Goal: Task Accomplishment & Management: Complete application form

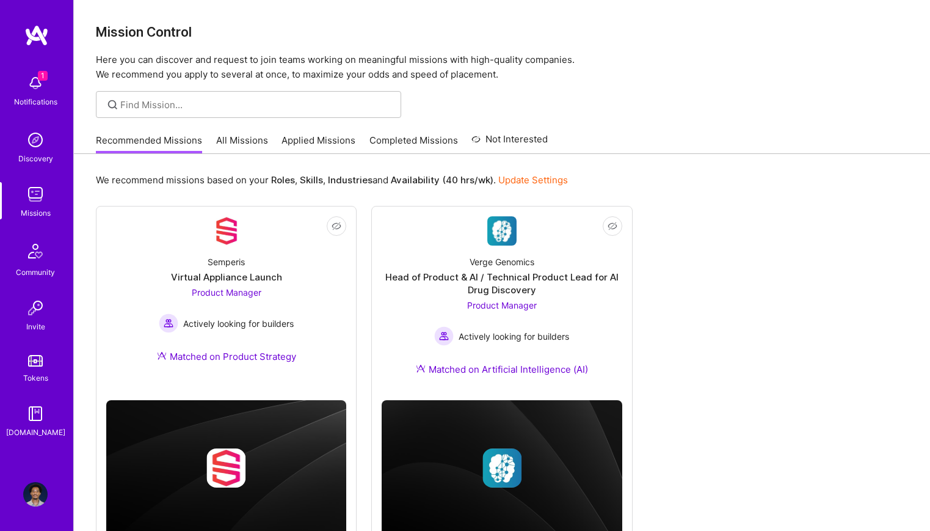
click at [34, 84] on img at bounding box center [35, 83] width 24 height 24
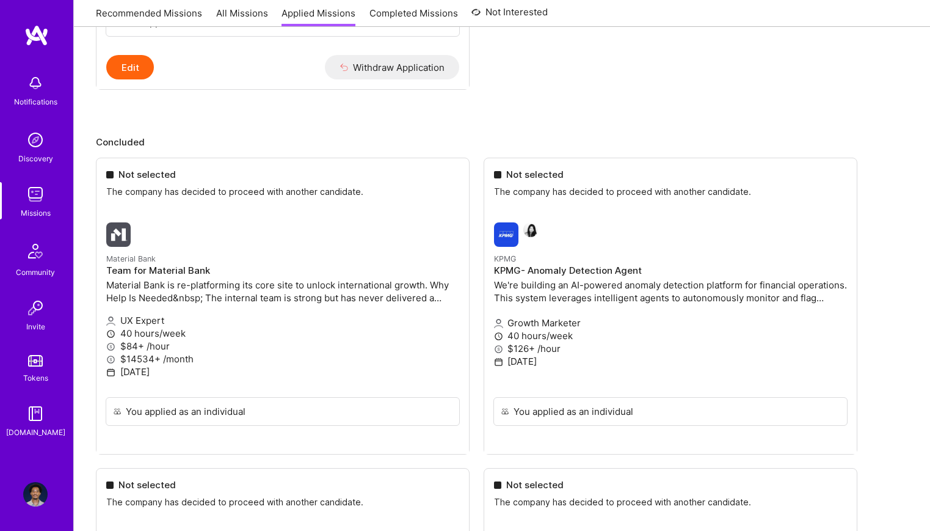
scroll to position [1119, 0]
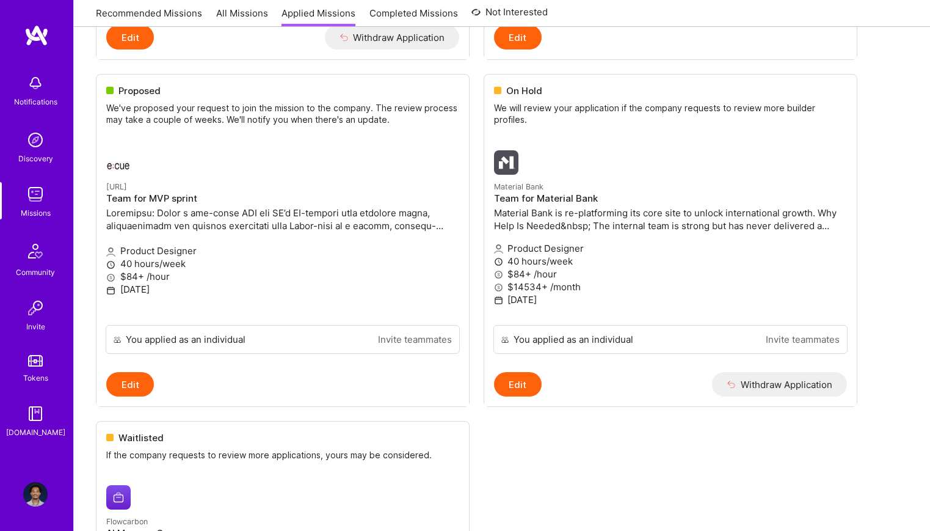
scroll to position [453, 0]
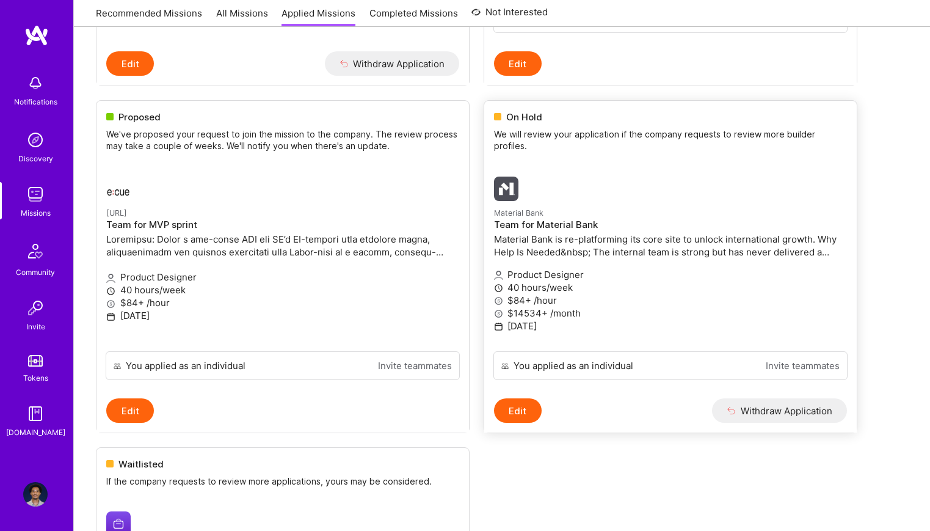
click at [512, 180] on img at bounding box center [506, 188] width 24 height 24
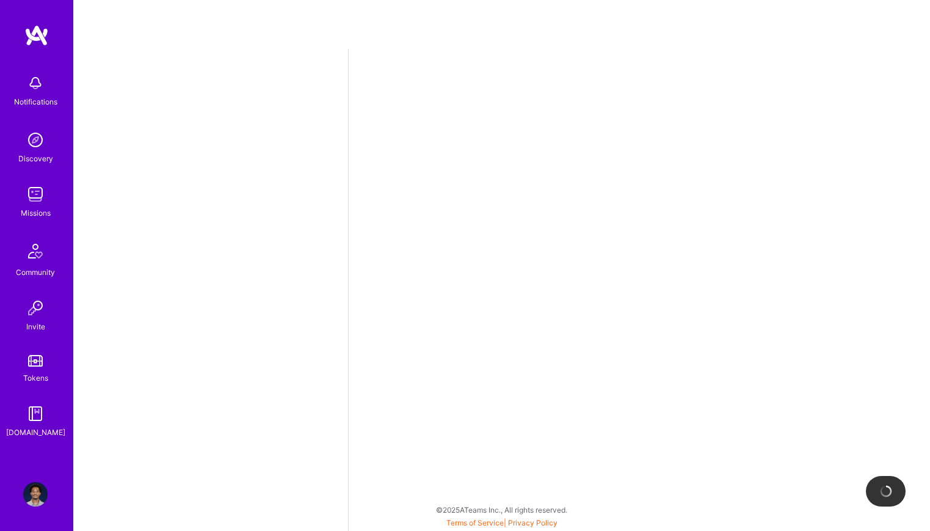
select select "US"
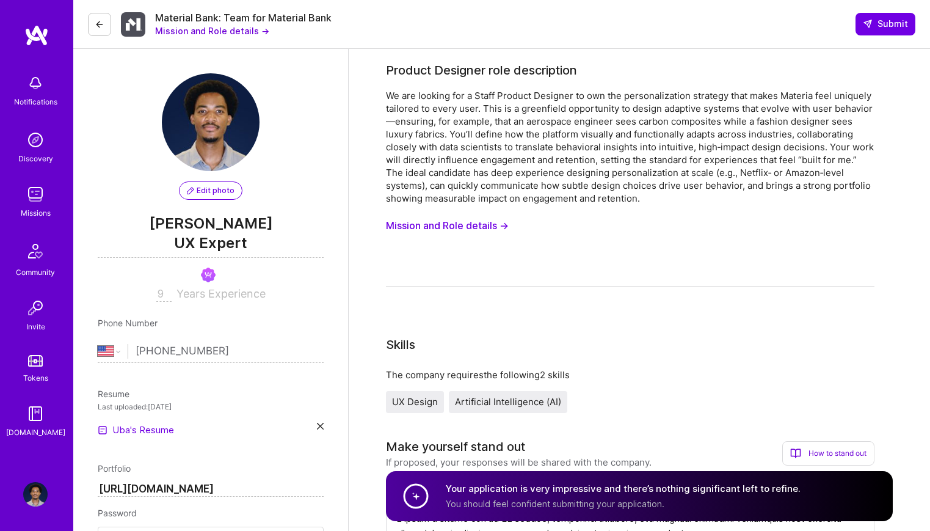
click at [233, 32] on button "Mission and Role details →" at bounding box center [212, 30] width 114 height 13
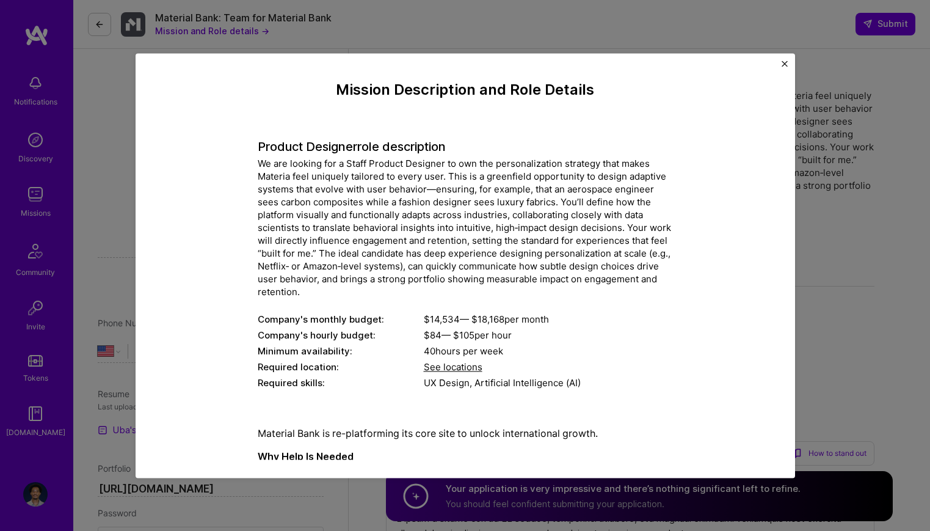
click at [101, 22] on div "Mission Description and Role Details Product Designer role description Company'…" at bounding box center [465, 265] width 930 height 531
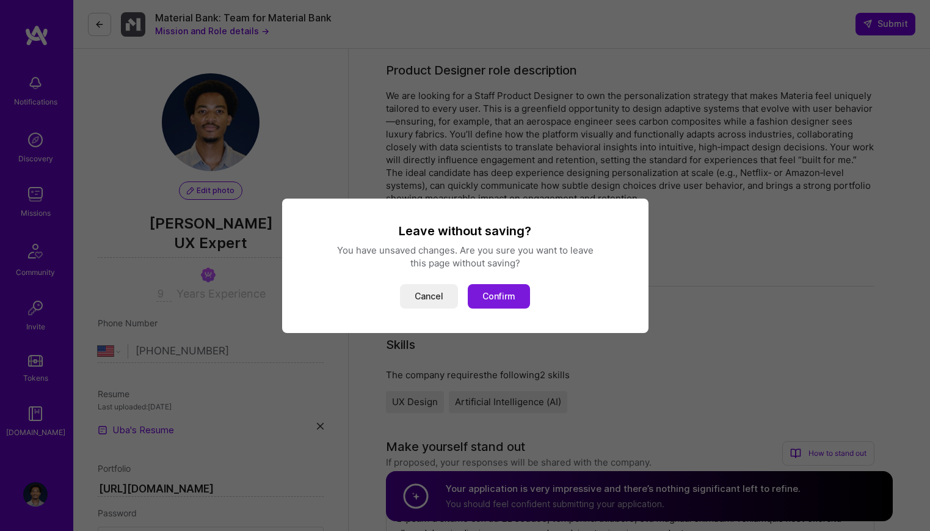
click at [495, 294] on button "Confirm" at bounding box center [499, 296] width 62 height 24
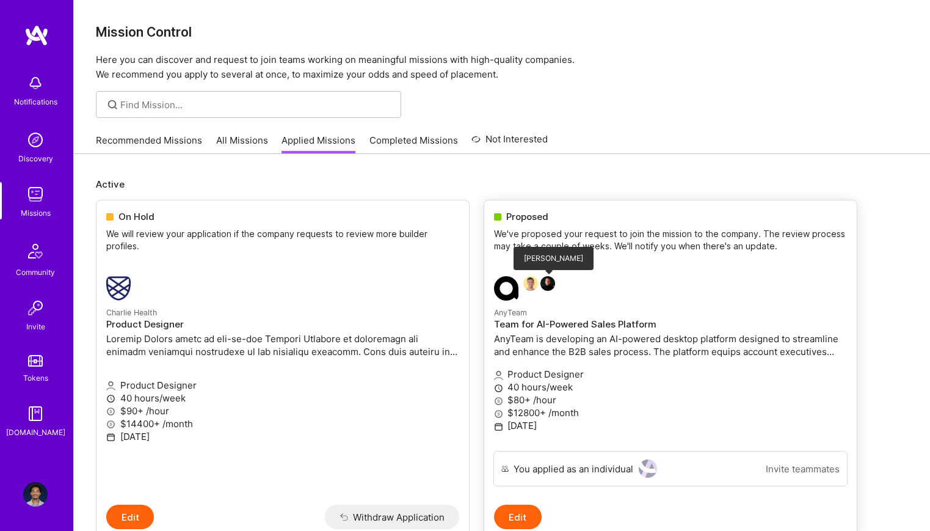
click at [549, 282] on img at bounding box center [547, 283] width 15 height 15
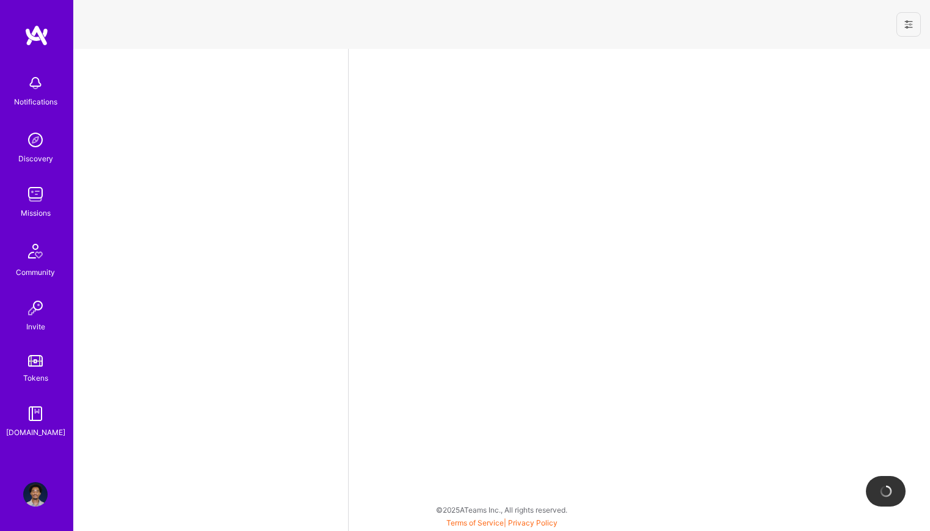
select select "US"
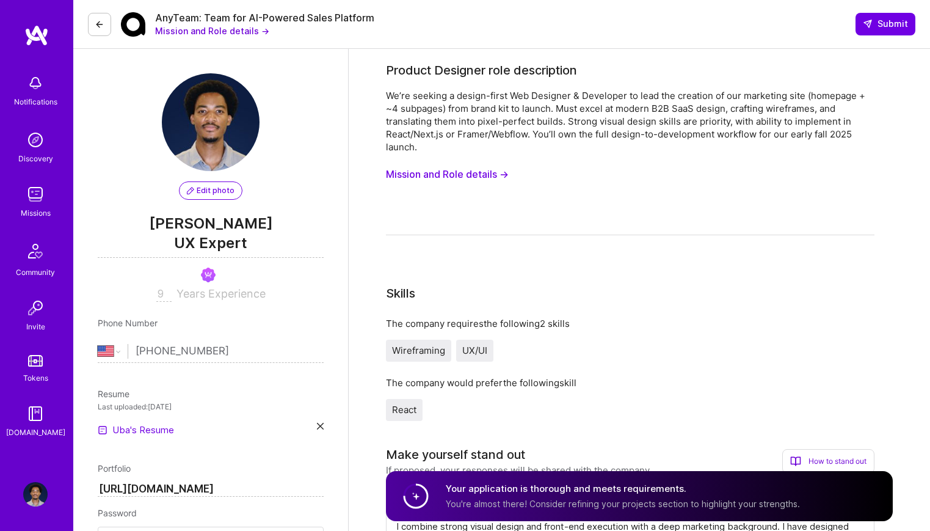
click at [104, 18] on button at bounding box center [99, 24] width 23 height 23
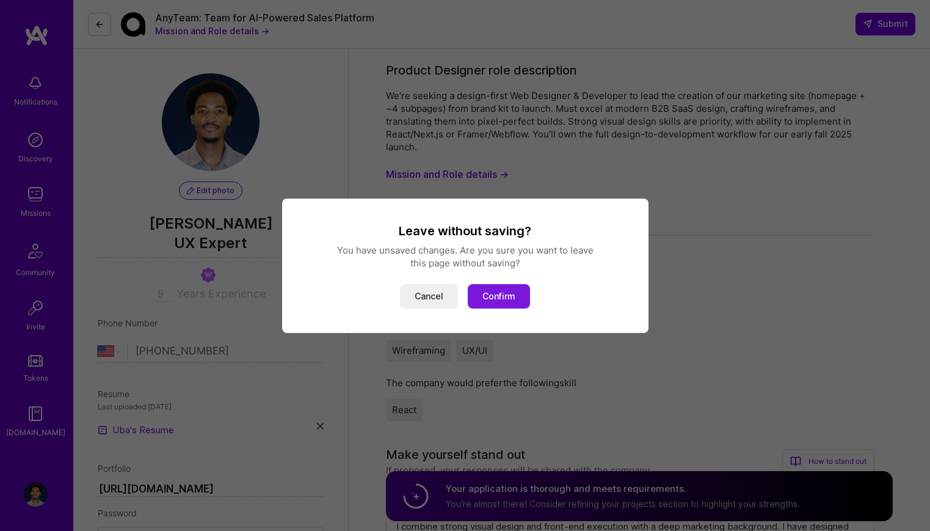
click at [490, 307] on button "Confirm" at bounding box center [499, 296] width 62 height 24
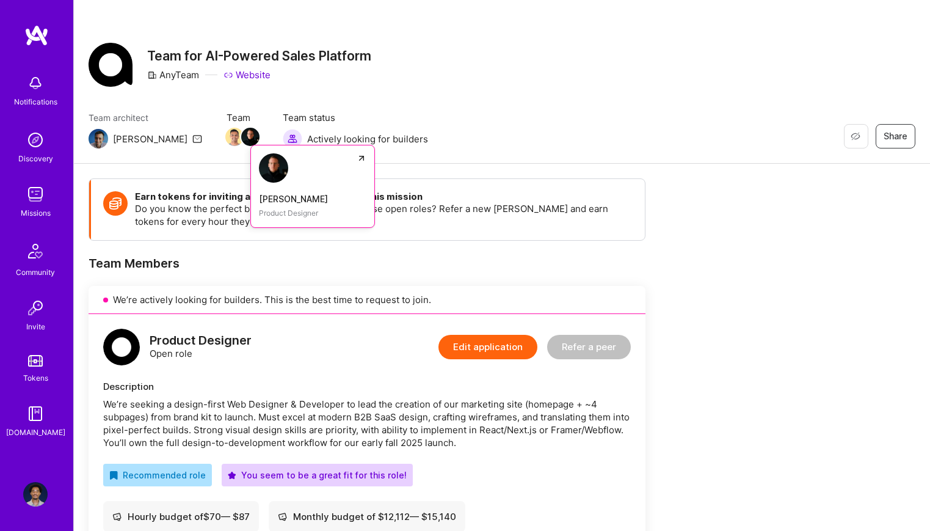
click at [250, 190] on link "[PERSON_NAME] Product Designer" at bounding box center [312, 186] width 125 height 83
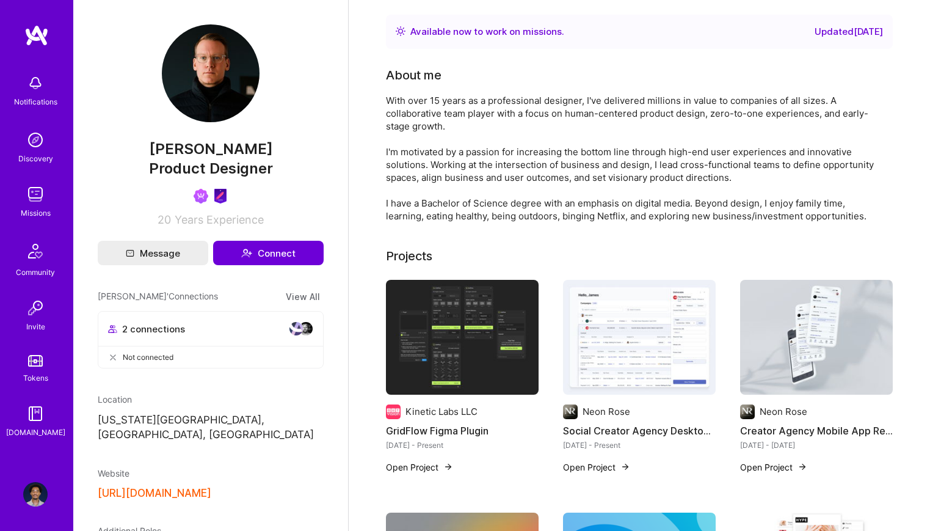
click at [163, 487] on button "[URL][DOMAIN_NAME]" at bounding box center [155, 493] width 114 height 13
